Goal: Task Accomplishment & Management: Manage account settings

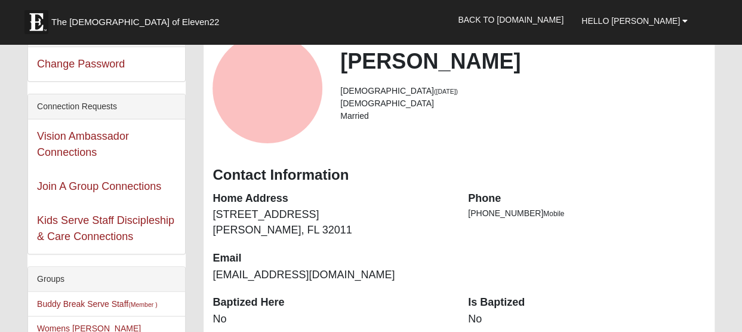
scroll to position [298, 0]
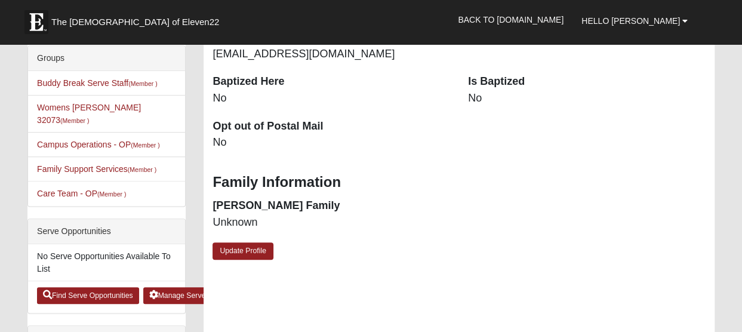
click at [479, 100] on dd "No" at bounding box center [587, 99] width 238 height 16
click at [236, 252] on link "Update Profile" at bounding box center [243, 250] width 61 height 17
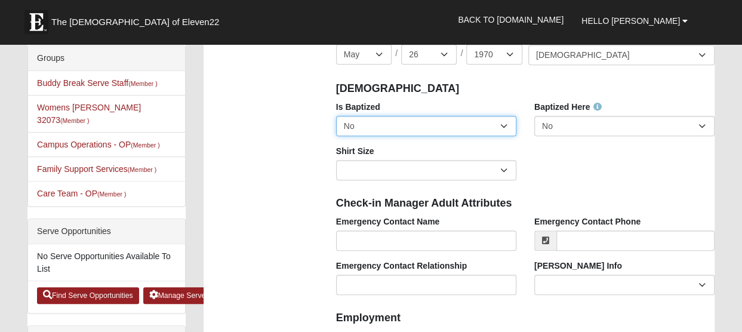
click at [501, 124] on select "No Yes" at bounding box center [426, 126] width 180 height 20
select select "True"
click at [336, 116] on select "No Yes" at bounding box center [426, 126] width 180 height 20
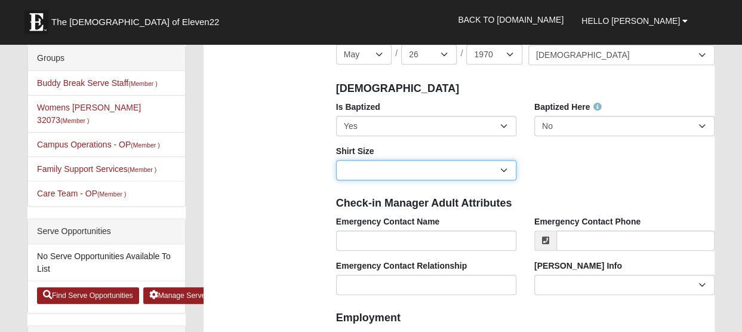
click at [505, 171] on select "Adult Small Adult Medium Adult Large Adult XL Adult XXL Adult 3XL Adult 4XL You…" at bounding box center [426, 170] width 180 height 20
select select "Adult Medium"
click at [336, 160] on select "Adult Small Adult Medium Adult Large Adult XL Adult XXL Adult 3XL Adult 4XL You…" at bounding box center [426, 170] width 180 height 20
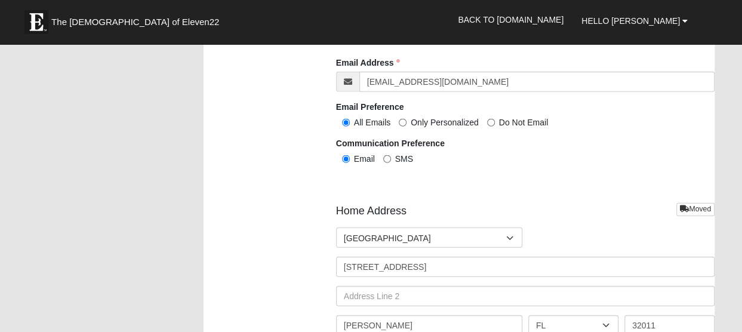
scroll to position [1492, 0]
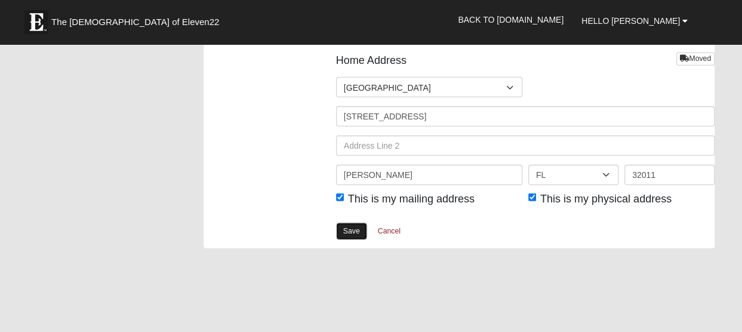
click at [364, 228] on link "Save" at bounding box center [351, 231] width 31 height 17
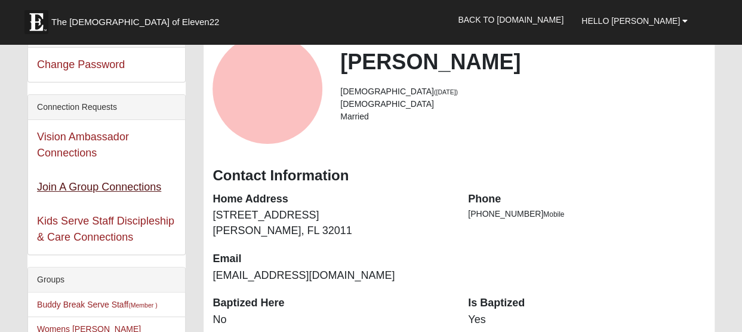
scroll to position [179, 0]
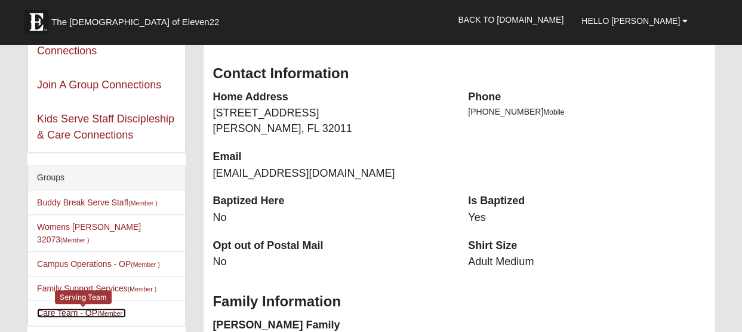
click at [93, 308] on link "Care Team - OP (Member )" at bounding box center [81, 313] width 89 height 10
